Goal: Task Accomplishment & Management: Manage account settings

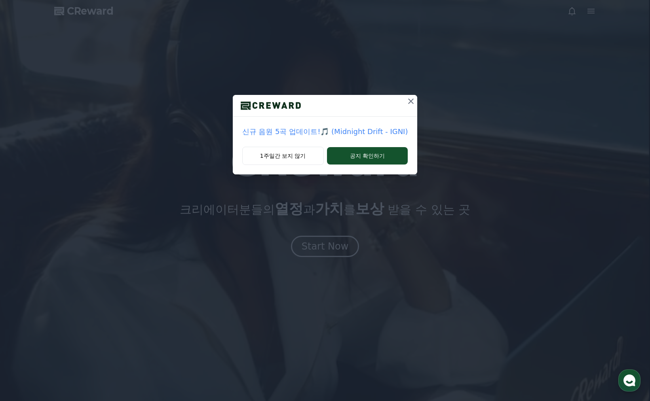
click at [410, 101] on icon at bounding box center [411, 102] width 6 height 6
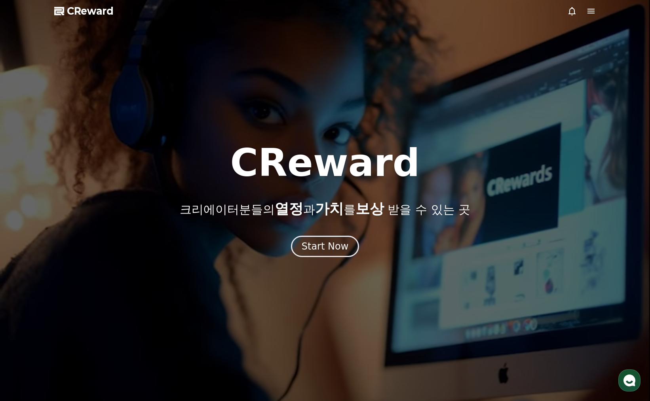
click at [591, 13] on icon at bounding box center [590, 11] width 7 height 5
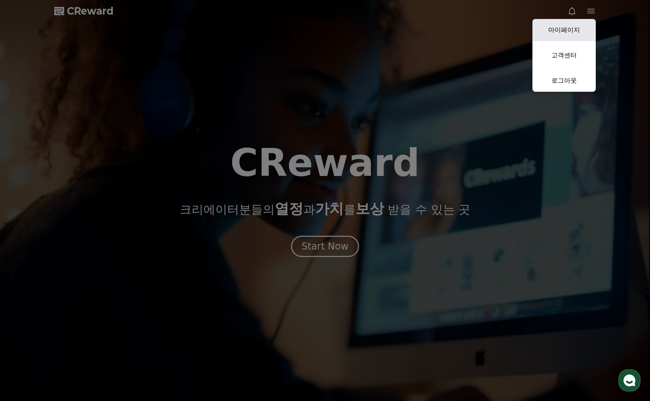
click at [568, 26] on link "마이페이지" at bounding box center [563, 30] width 63 height 22
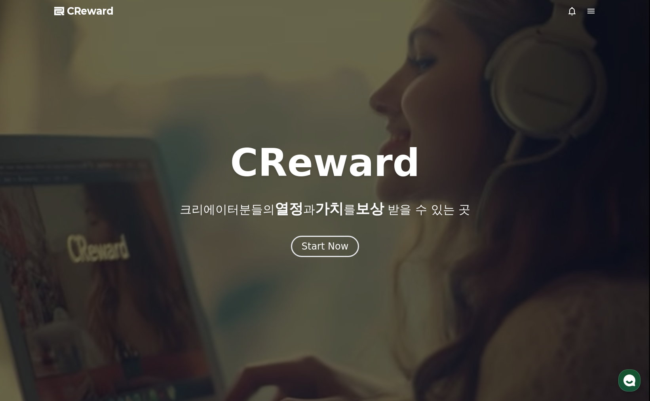
select select "**********"
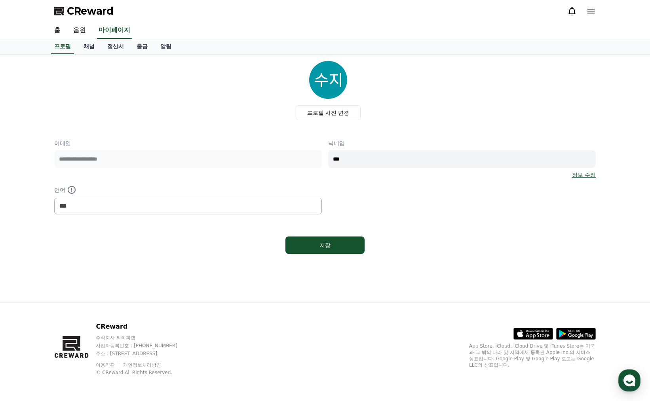
click at [86, 45] on link "채널" at bounding box center [89, 46] width 24 height 15
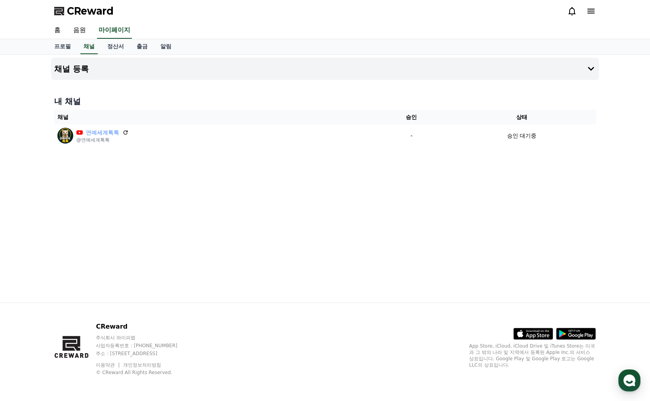
click at [201, 188] on div "채널 등록 내 채널 채널 승인 상태 연예세계톡톡 @연예세계톡톡 - 승인 대기중" at bounding box center [325, 179] width 554 height 248
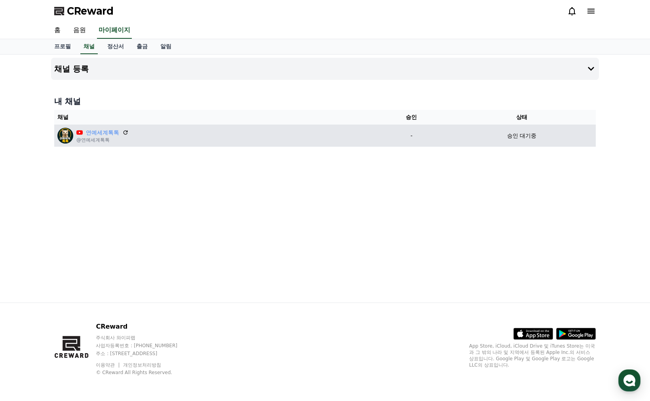
click at [117, 137] on p "@연예세계톡톡" at bounding box center [102, 140] width 52 height 6
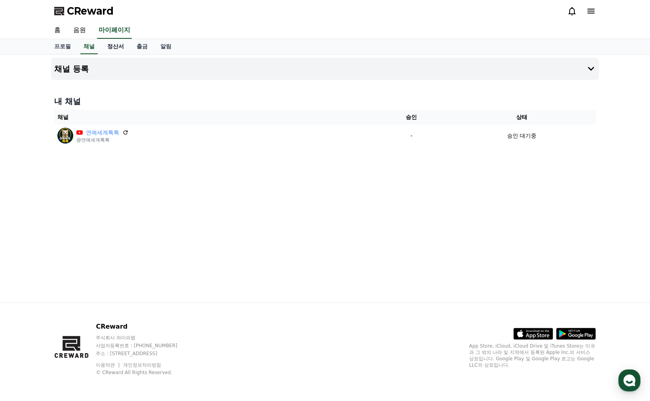
click at [116, 49] on link "정산서" at bounding box center [115, 46] width 29 height 15
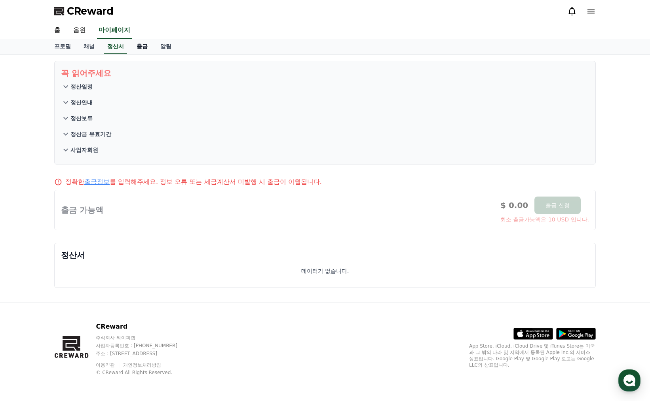
click at [140, 47] on link "출금" at bounding box center [142, 46] width 24 height 15
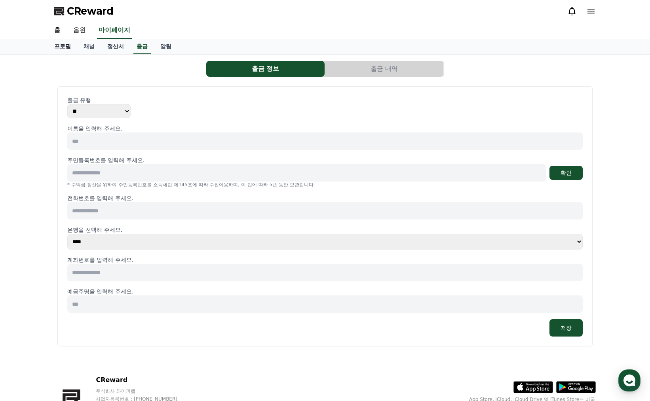
click at [62, 47] on link "프로필" at bounding box center [62, 46] width 29 height 15
select select "**********"
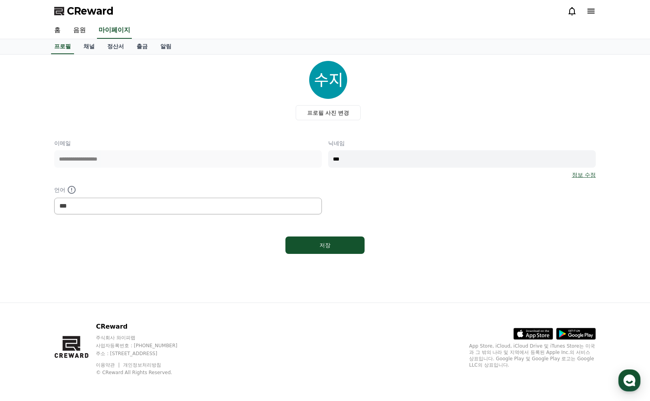
click at [188, 80] on div "프로필 사진 변경" at bounding box center [328, 90] width 535 height 59
click at [91, 11] on span "CReward" at bounding box center [90, 11] width 47 height 13
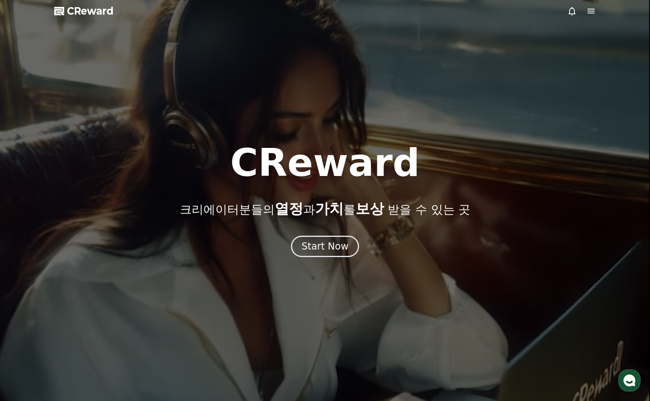
click at [588, 10] on icon at bounding box center [590, 10] width 9 height 9
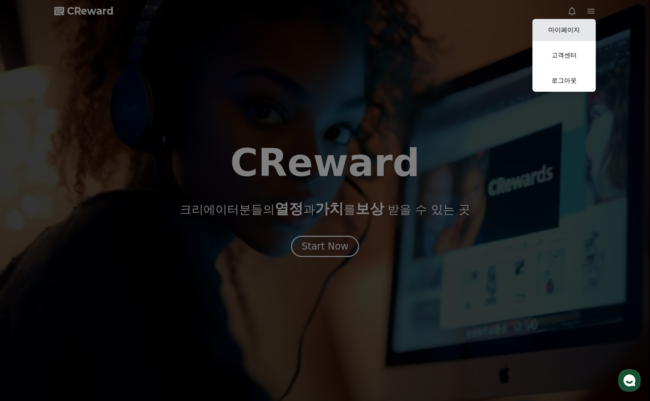
click at [569, 30] on link "마이페이지" at bounding box center [563, 30] width 63 height 22
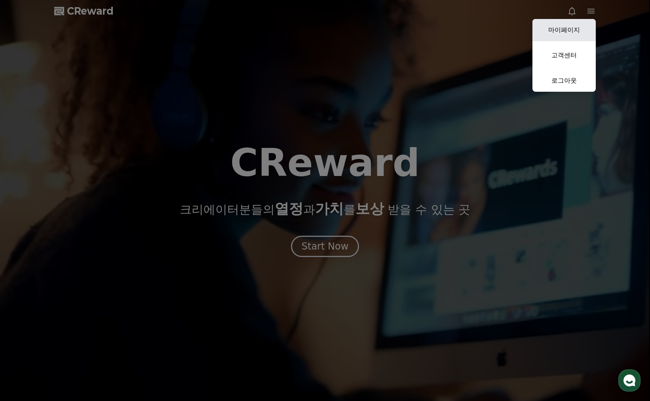
select select "**********"
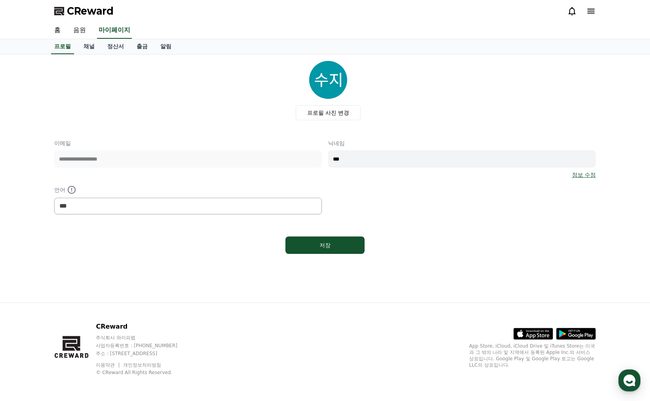
click at [76, 30] on link "음원" at bounding box center [79, 30] width 25 height 17
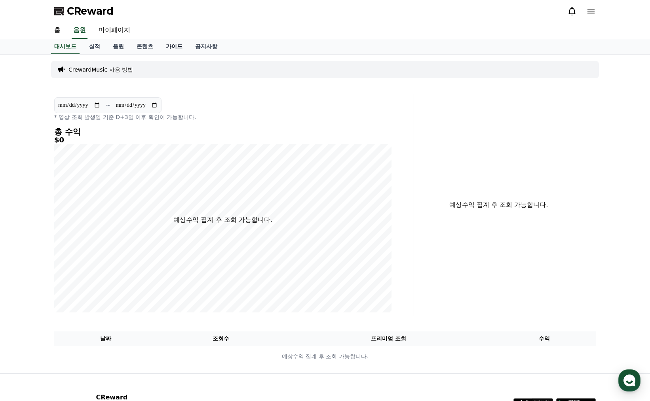
click at [169, 48] on link "가이드" at bounding box center [173, 46] width 29 height 15
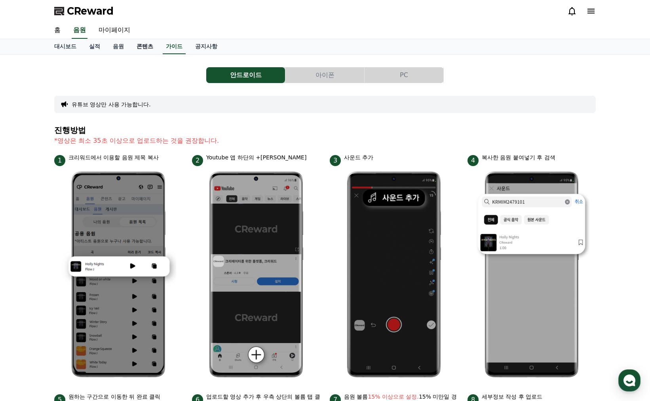
click at [139, 49] on link "콘텐츠" at bounding box center [144, 46] width 29 height 15
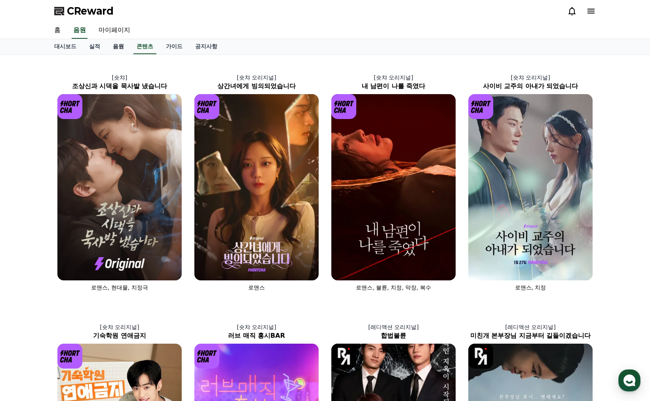
click at [119, 49] on link "음원" at bounding box center [118, 46] width 24 height 15
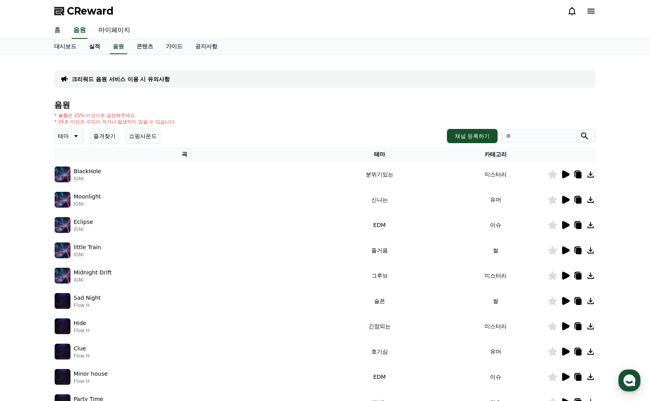
click at [96, 48] on link "실적" at bounding box center [95, 46] width 24 height 15
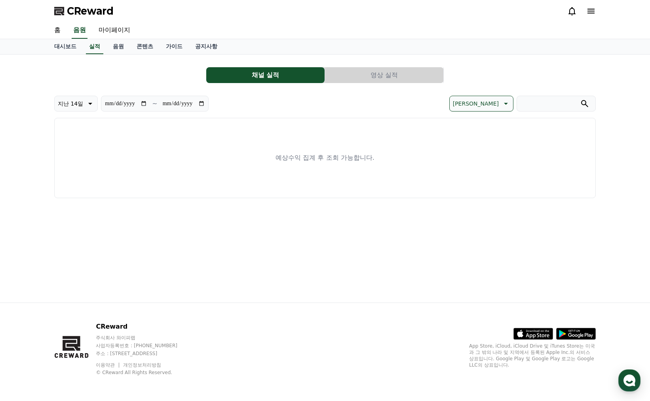
click at [371, 82] on button "영상 실적" at bounding box center [384, 75] width 118 height 16
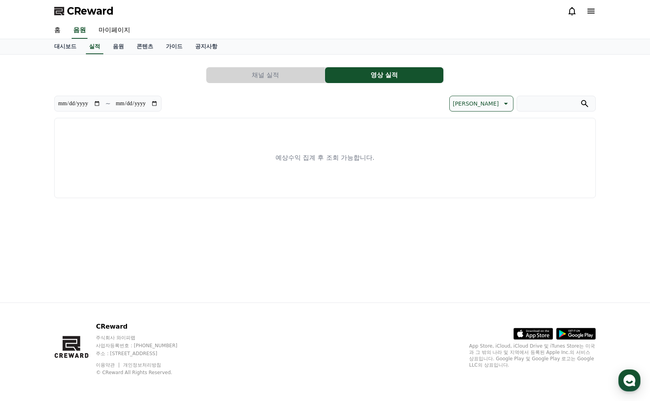
click at [280, 78] on button "채널 실적" at bounding box center [265, 75] width 118 height 16
